Goal: Check status: Check status

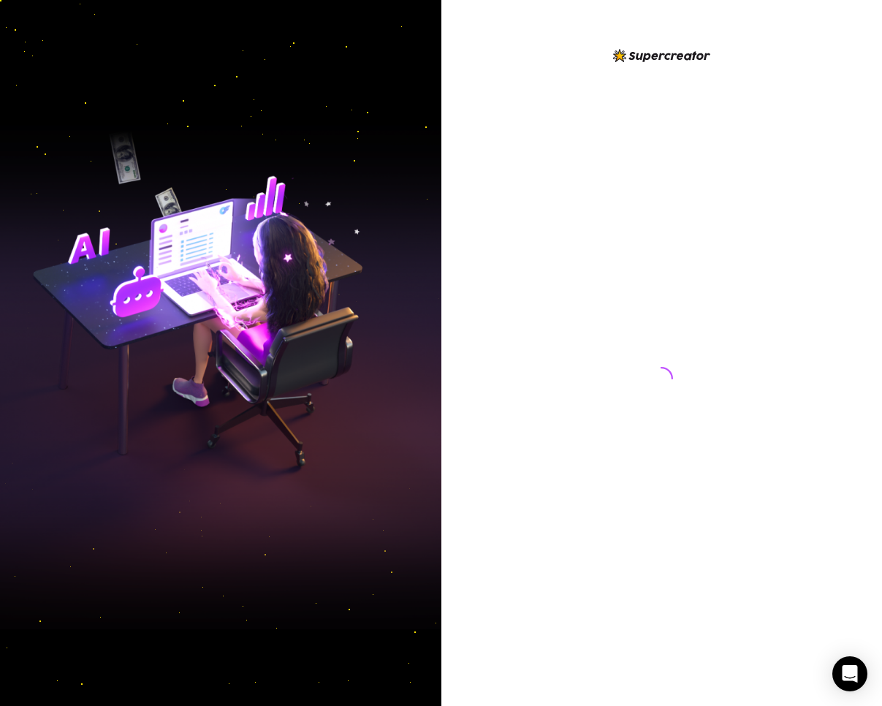
click at [269, 409] on img at bounding box center [221, 353] width 442 height 553
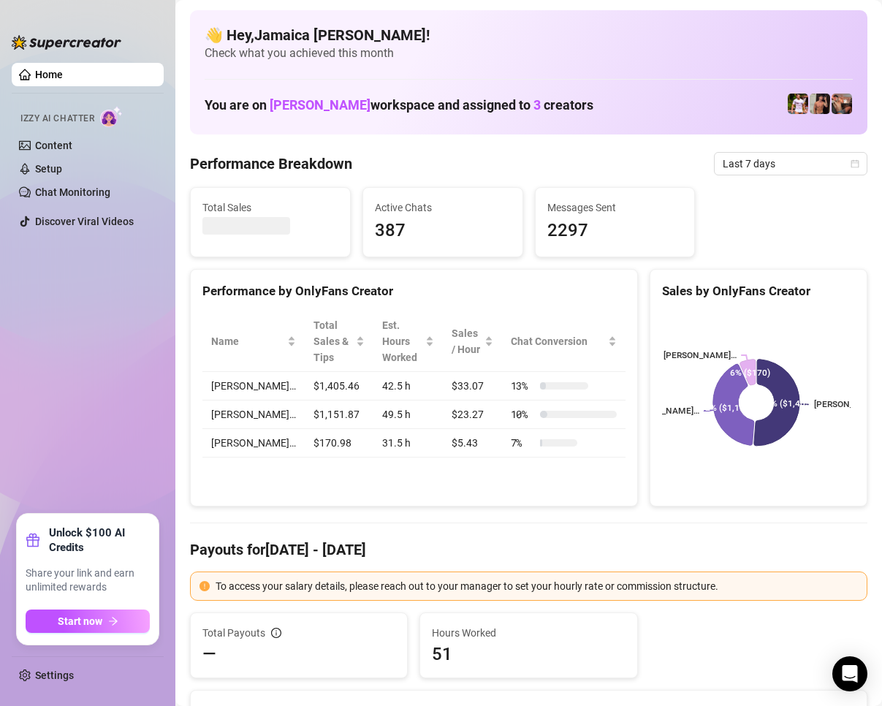
click at [238, 495] on div "Performance by OnlyFans Creator Name Total Sales & Tips Est. Hours Worked Sales…" at bounding box center [414, 388] width 448 height 238
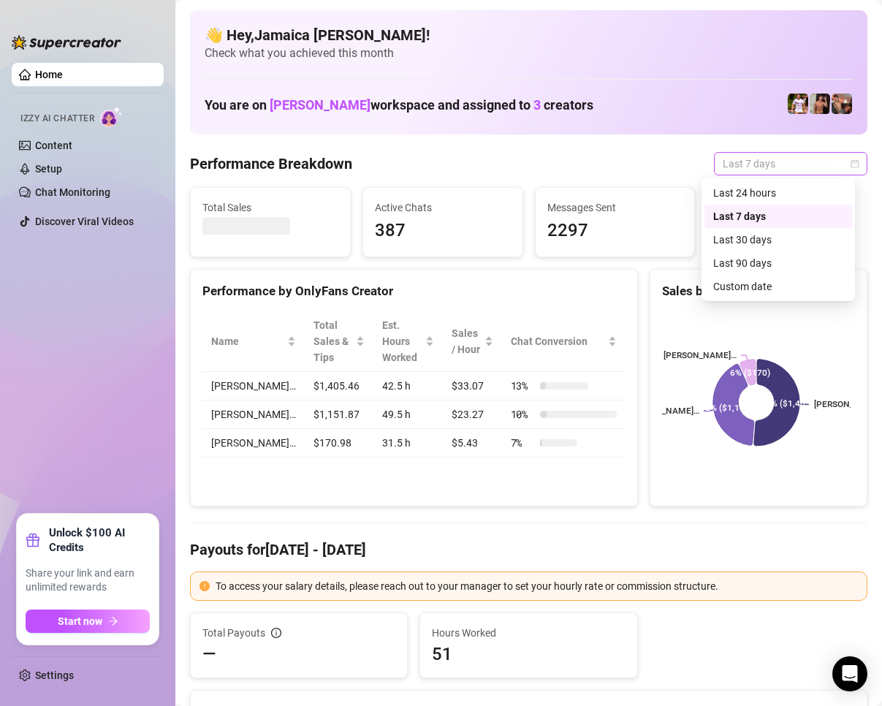
click at [737, 166] on span "Last 7 days" at bounding box center [791, 164] width 136 height 22
click at [765, 276] on div "Custom date" at bounding box center [779, 286] width 148 height 23
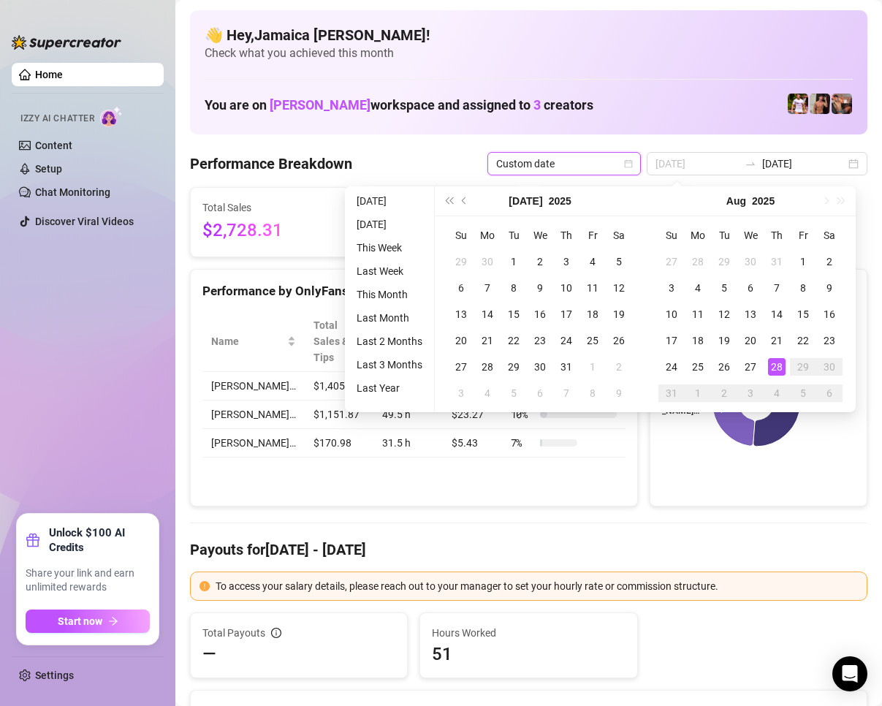
type input "[DATE]"
click at [776, 362] on div "28" at bounding box center [777, 367] width 18 height 18
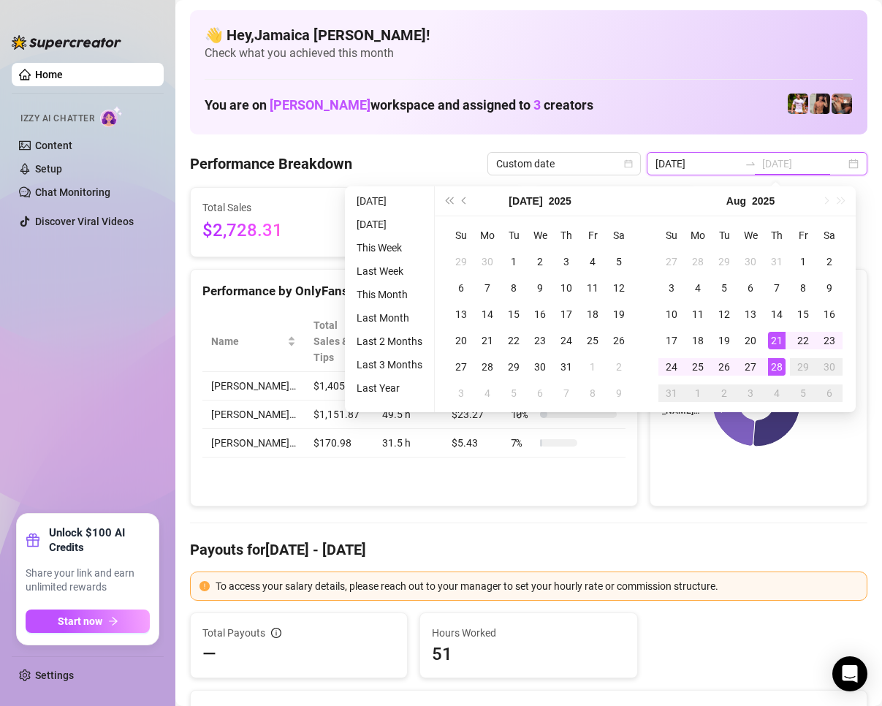
type input "[DATE]"
click at [777, 363] on div "28" at bounding box center [777, 367] width 18 height 18
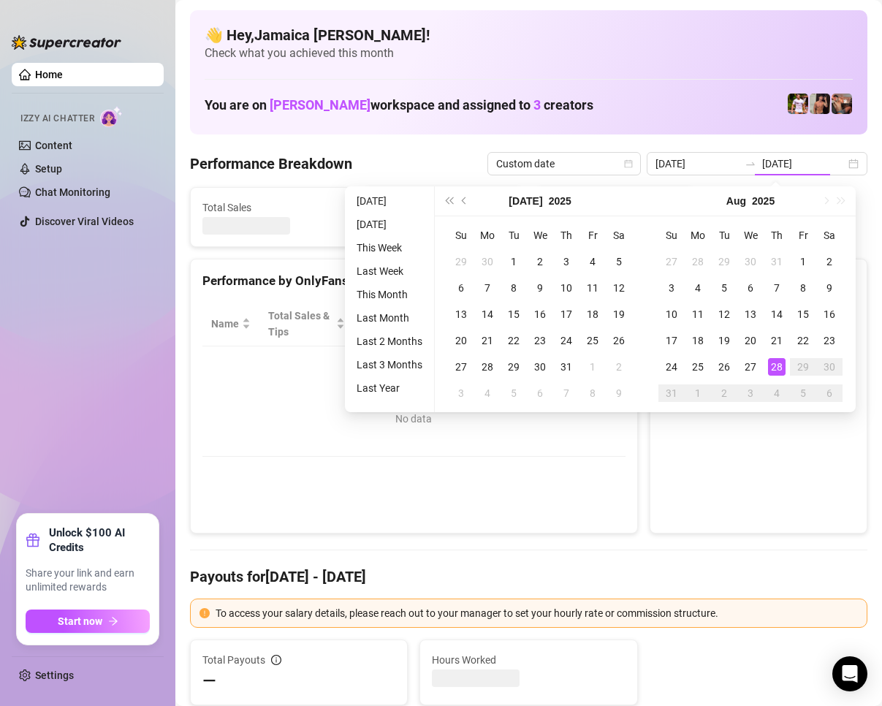
type input "[DATE]"
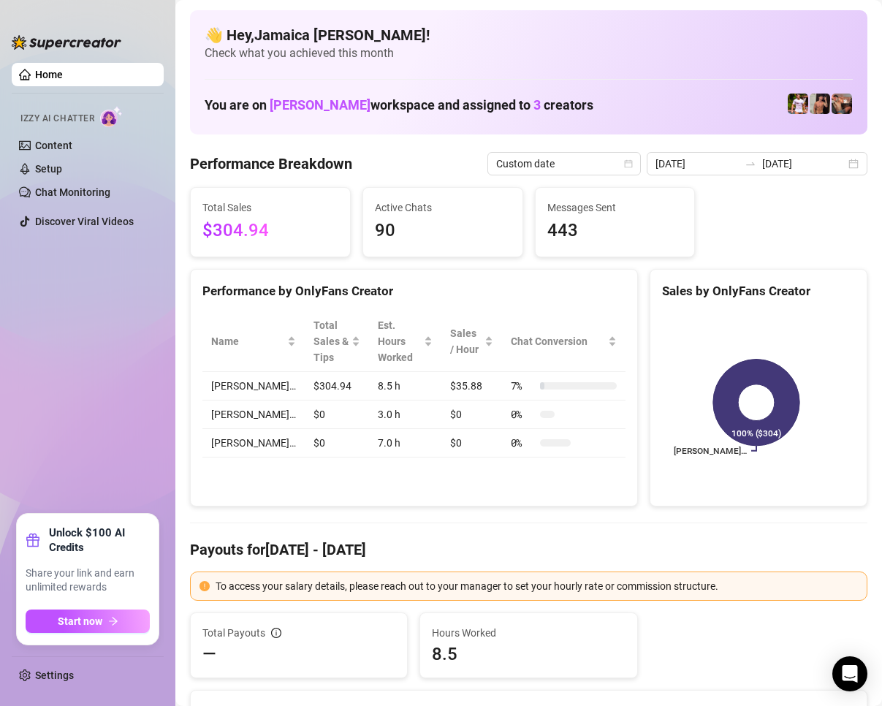
scroll to position [73, 0]
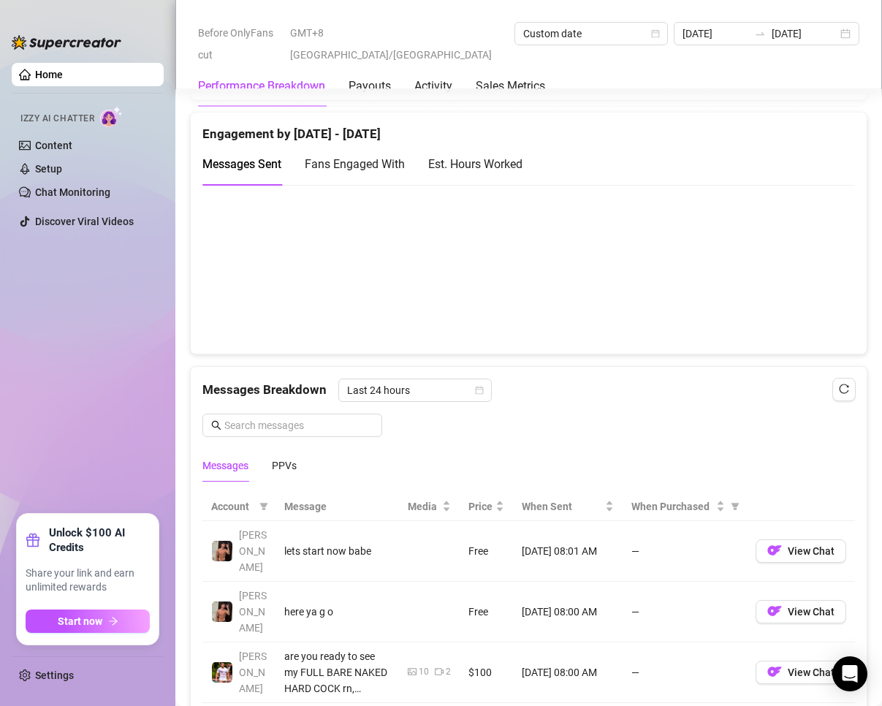
scroll to position [1316, 0]
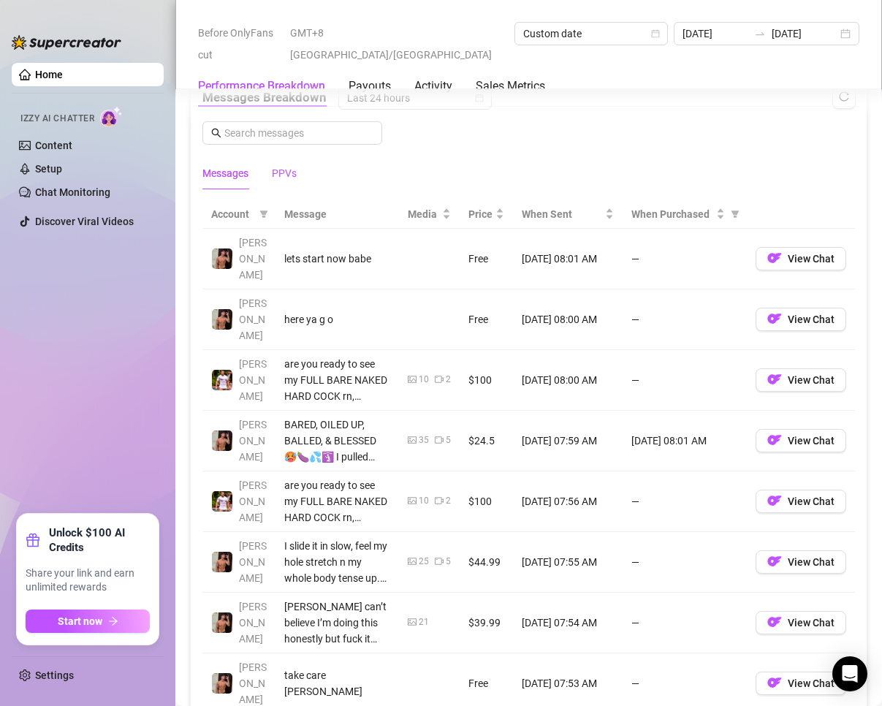
click at [294, 181] on div "PPVs" at bounding box center [284, 173] width 25 height 16
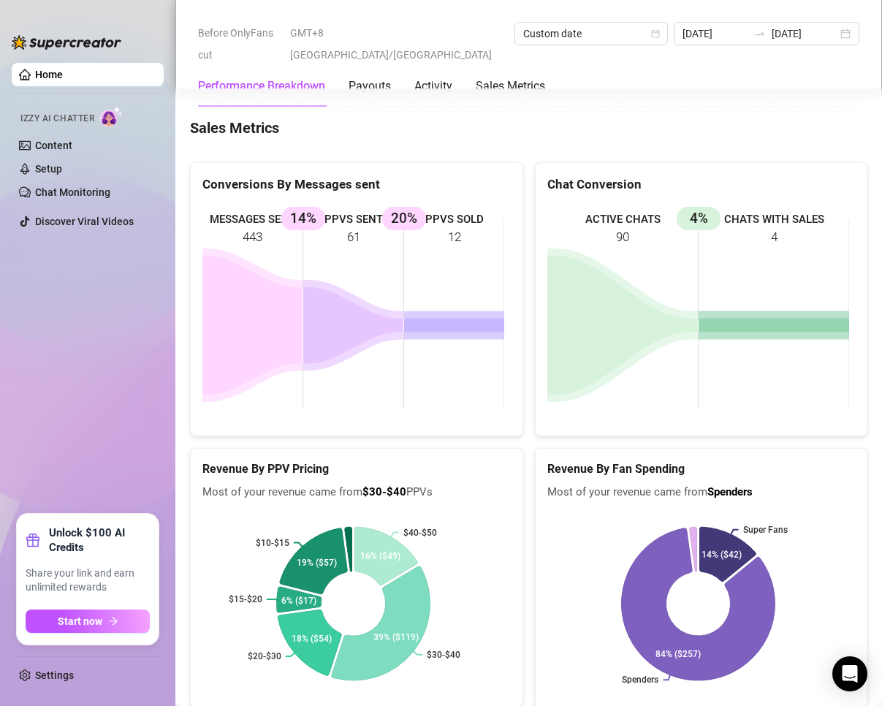
scroll to position [2047, 0]
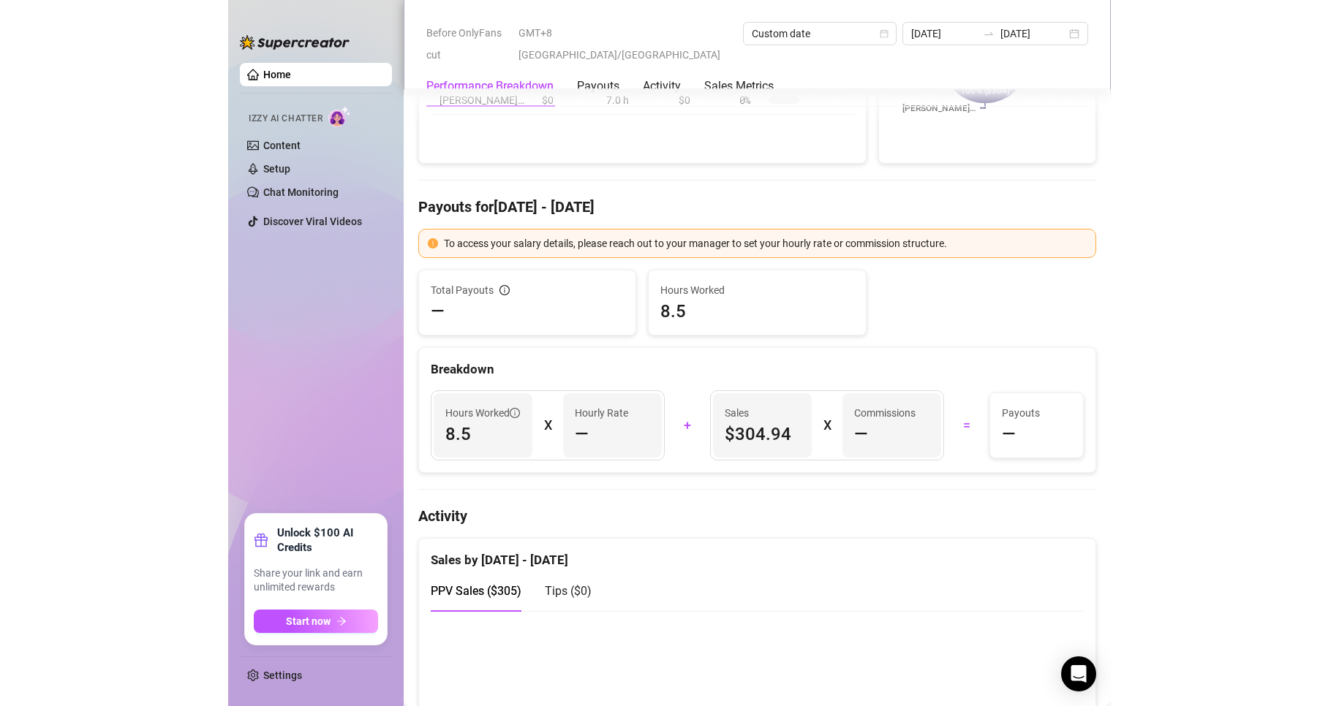
scroll to position [0, 0]
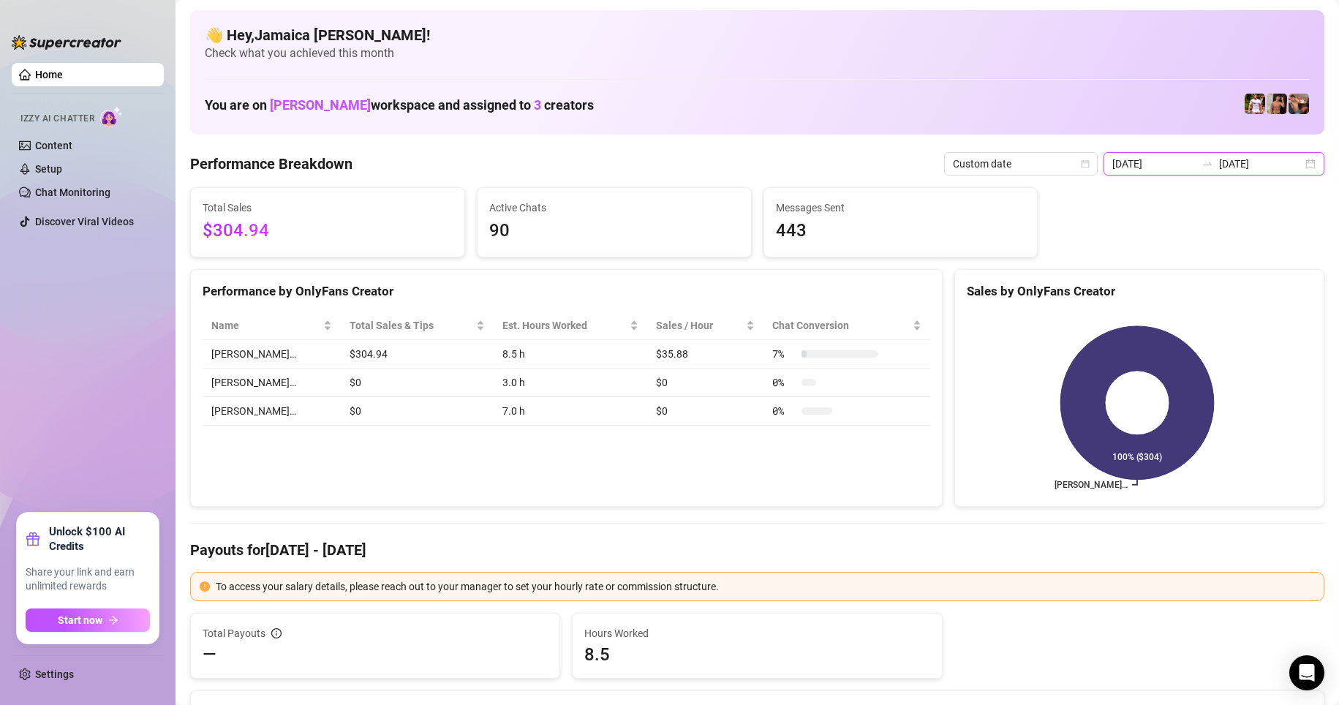
click at [882, 166] on input "[DATE]" at bounding box center [1153, 164] width 83 height 16
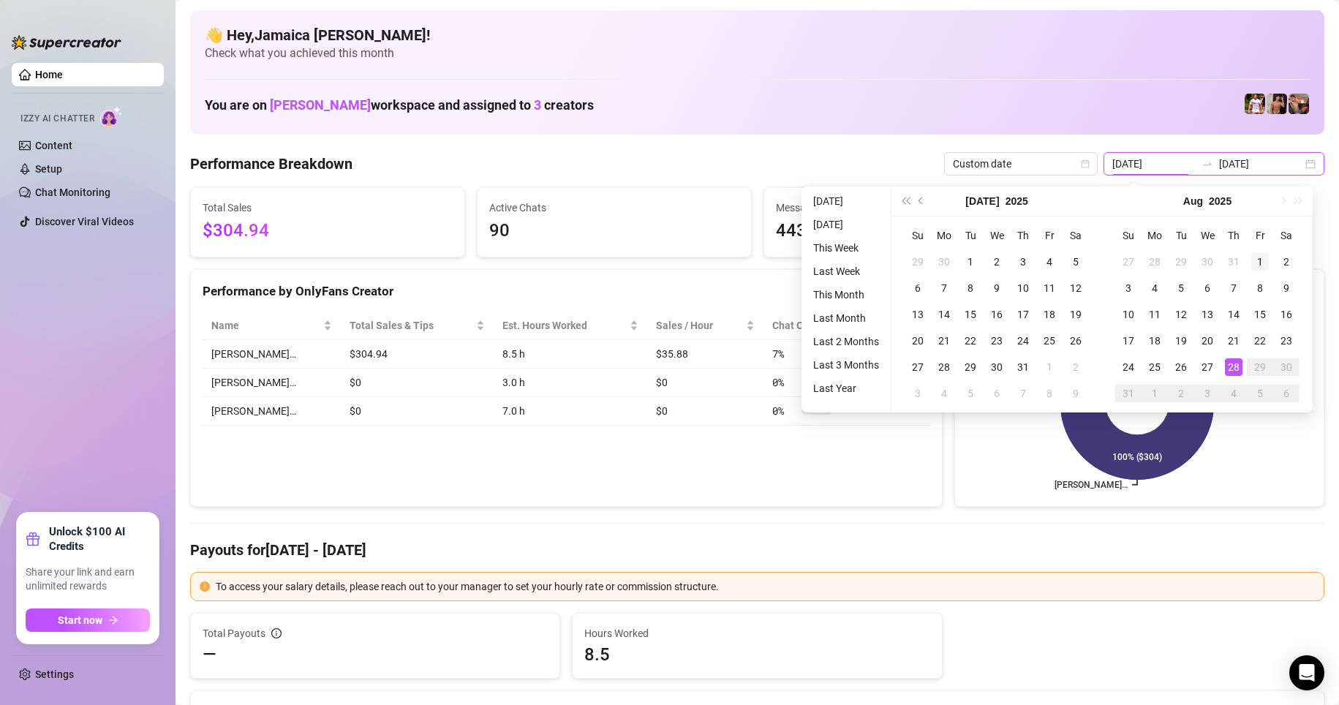
type input "[DATE]"
click at [882, 262] on div "1" at bounding box center [1260, 262] width 18 height 18
type input "[DATE]"
click at [882, 367] on div "28" at bounding box center [1233, 367] width 18 height 18
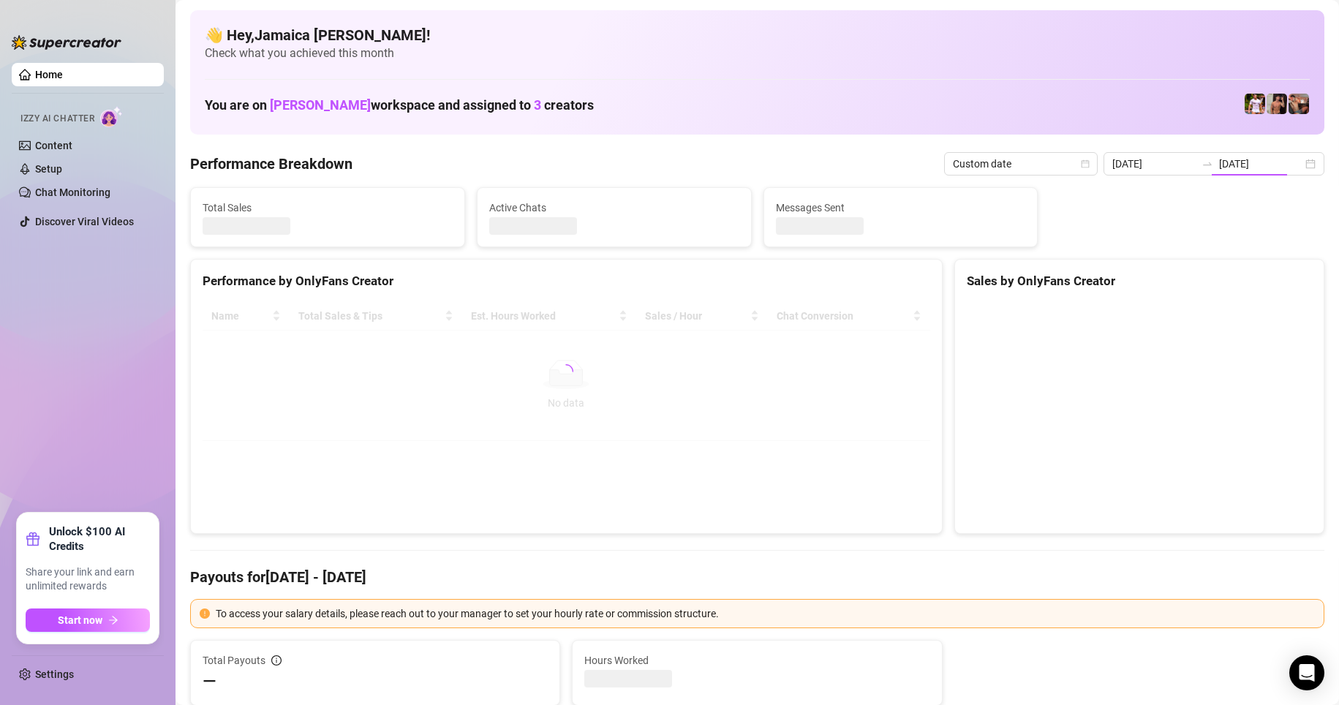
type input "[DATE]"
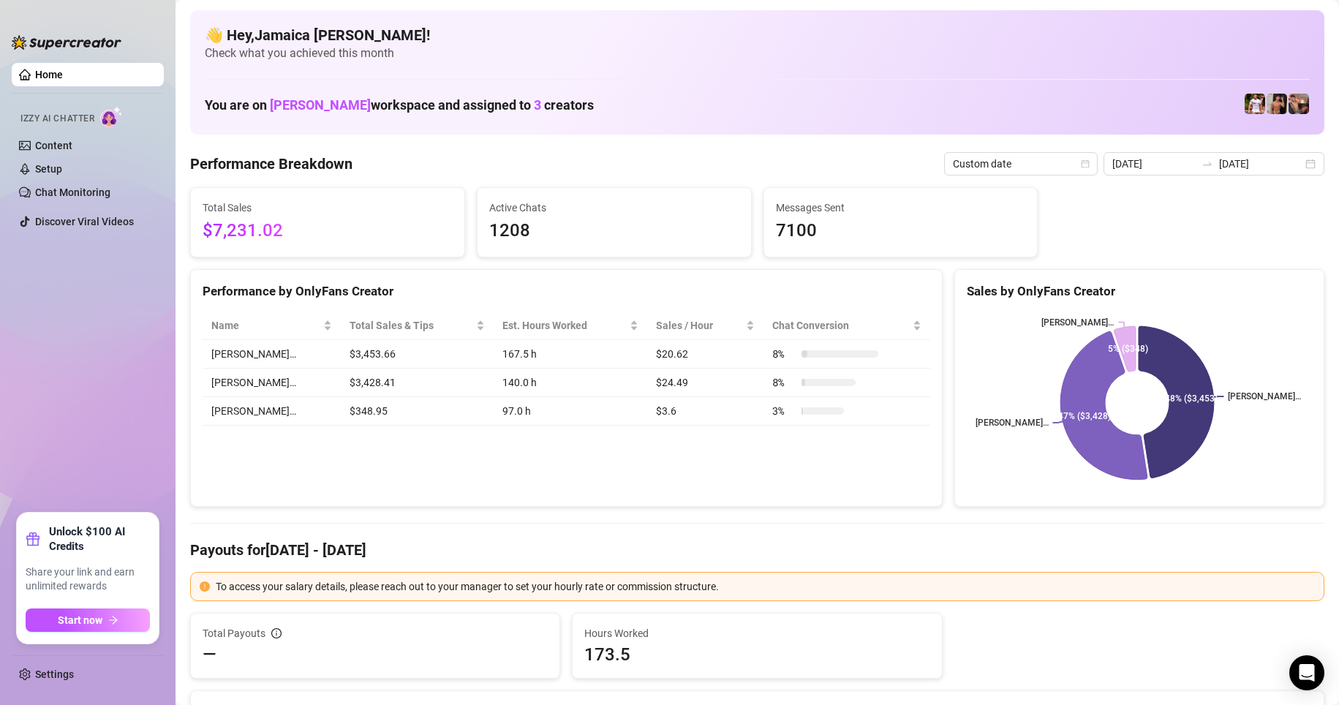
click at [355, 455] on div "Performance by OnlyFans Creator Name Total Sales & Tips Est. Hours Worked Sales…" at bounding box center [566, 388] width 752 height 238
